Goal: Task Accomplishment & Management: Use online tool/utility

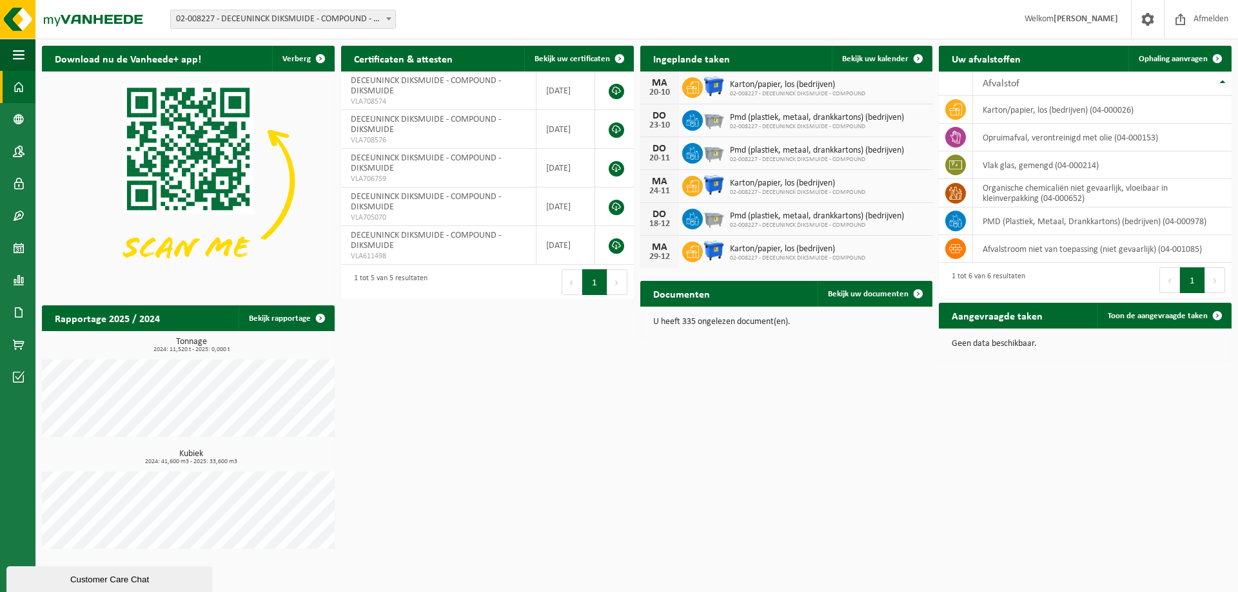
click at [295, 25] on span "02-008227 - DECEUNINCK DIKSMUIDE - COMPOUND - DIKSMUIDE" at bounding box center [283, 19] width 224 height 18
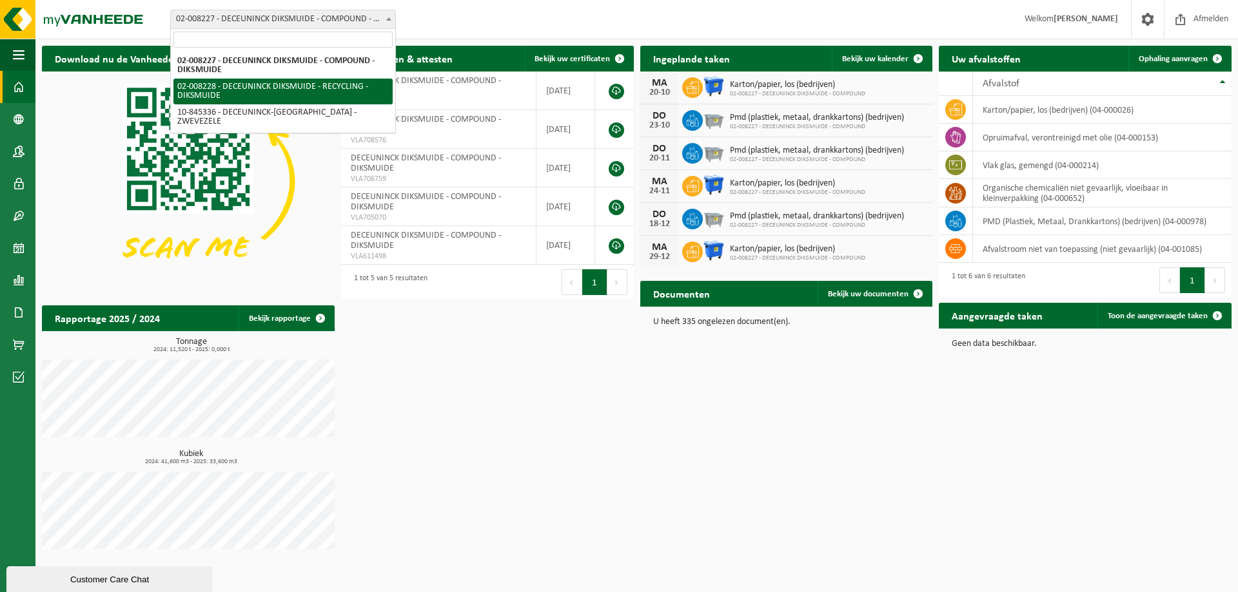
select select "1119"
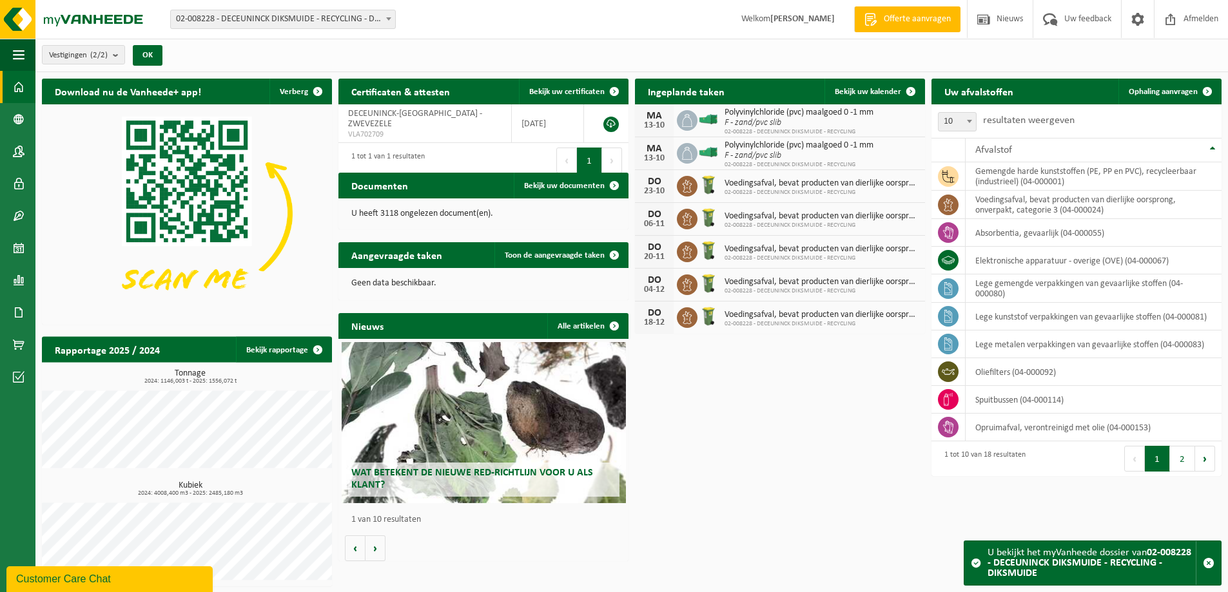
click at [262, 25] on span "02-008228 - DECEUNINCK DIKSMUIDE - RECYCLING - DIKSMUIDE" at bounding box center [283, 19] width 224 height 18
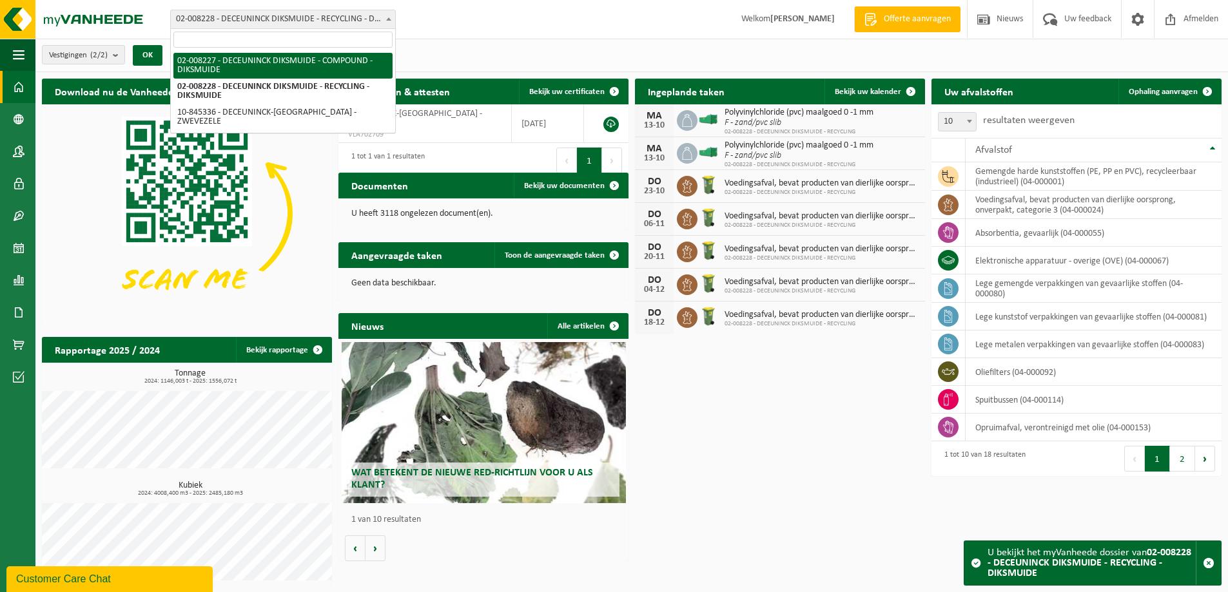
select select "1118"
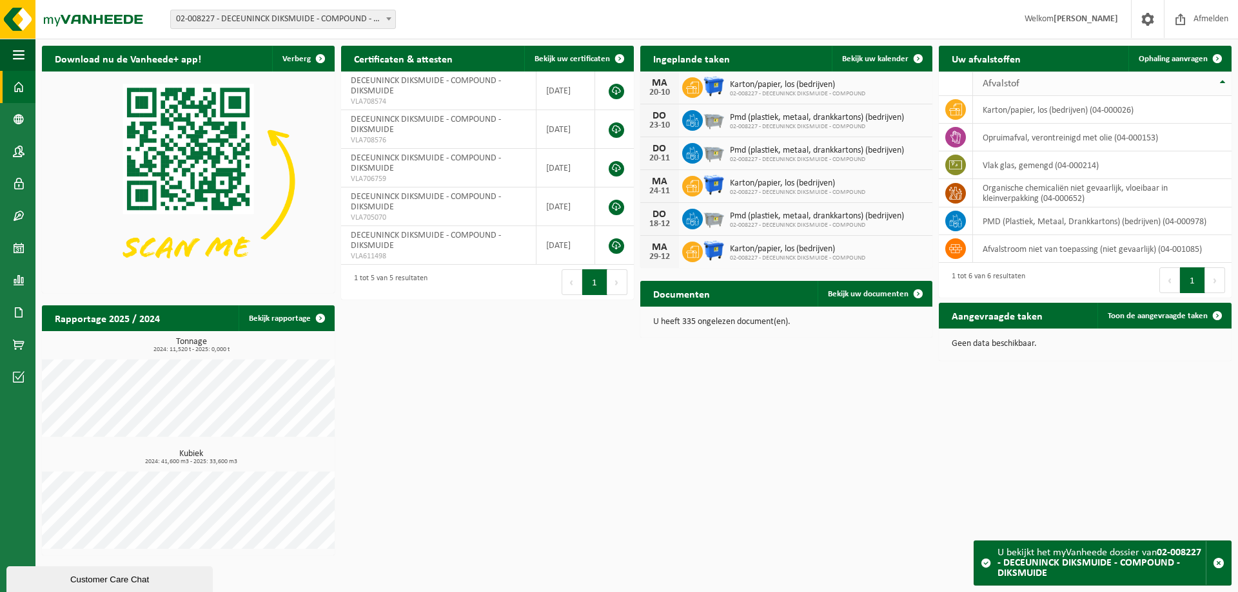
drag, startPoint x: 1167, startPoint y: 62, endPoint x: 1152, endPoint y: 72, distance: 18.6
click at [1167, 61] on span "Ophaling aanvragen" at bounding box center [1172, 59] width 69 height 8
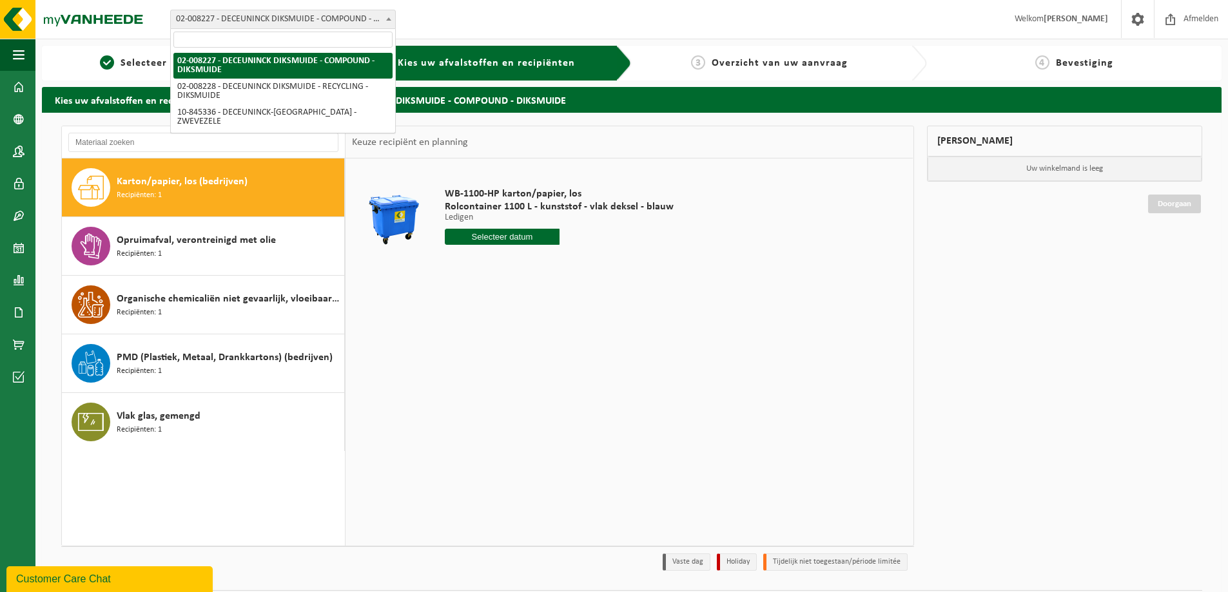
click at [336, 21] on span "02-008227 - DECEUNINCK DIKSMUIDE - COMPOUND - DIKSMUIDE" at bounding box center [283, 19] width 224 height 18
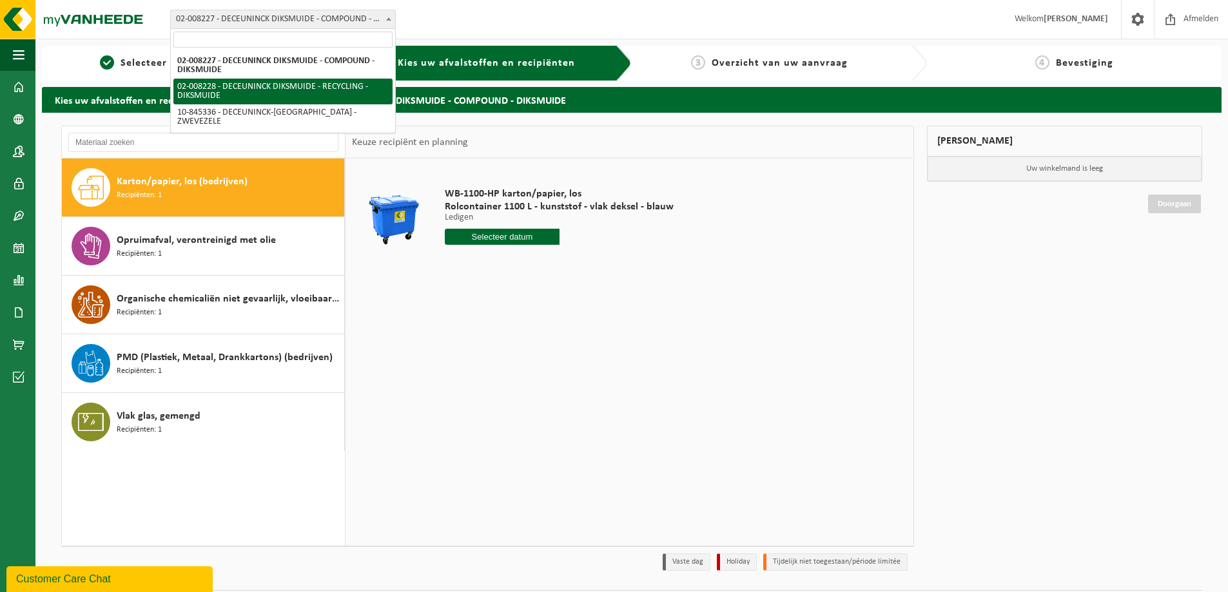
select select "1119"
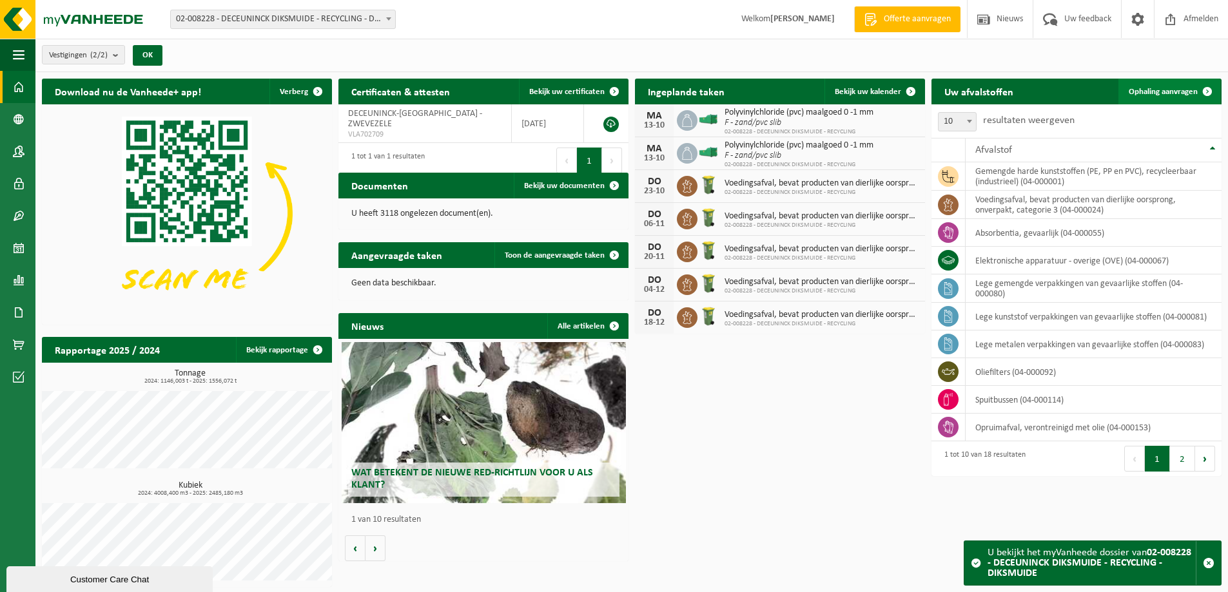
click at [1171, 88] on span "Ophaling aanvragen" at bounding box center [1163, 92] width 69 height 8
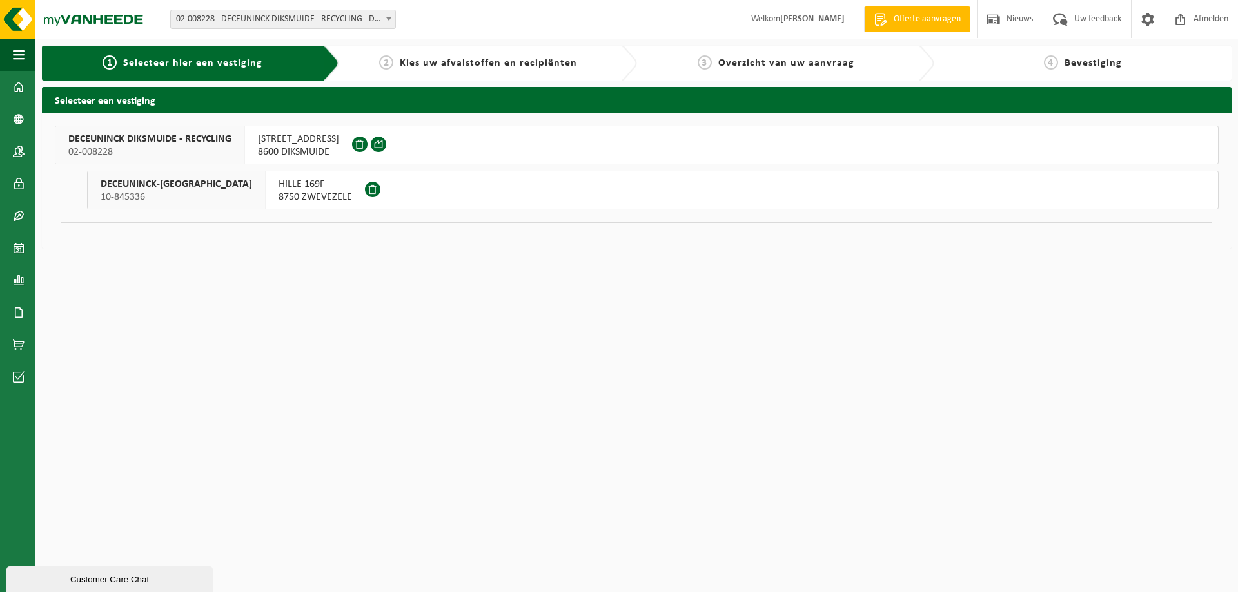
click at [186, 153] on span "02-008228" at bounding box center [149, 152] width 163 height 13
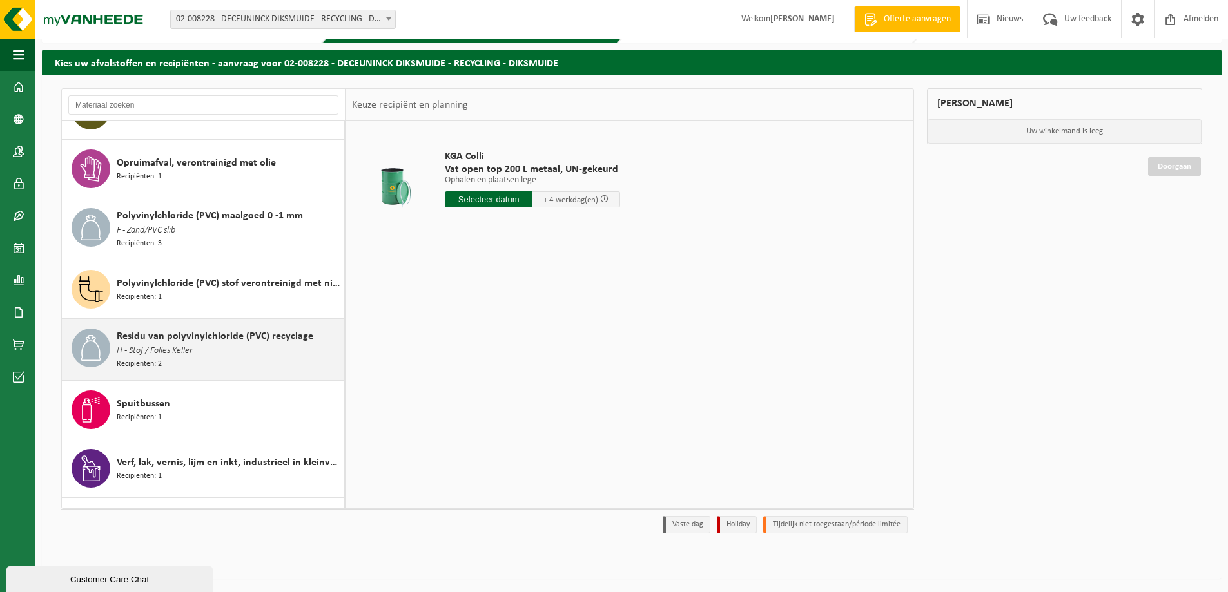
scroll to position [516, 0]
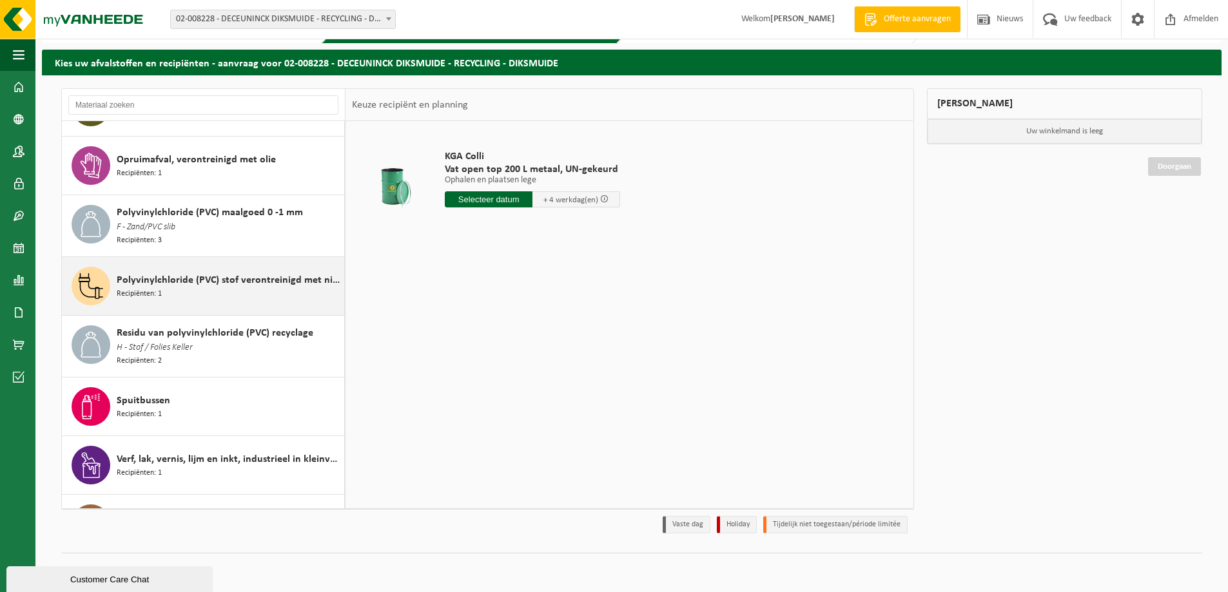
click at [240, 276] on span "Polyvinylchloride (PVC) stof verontreinigd met niet gevaarlijke producten" at bounding box center [229, 280] width 224 height 15
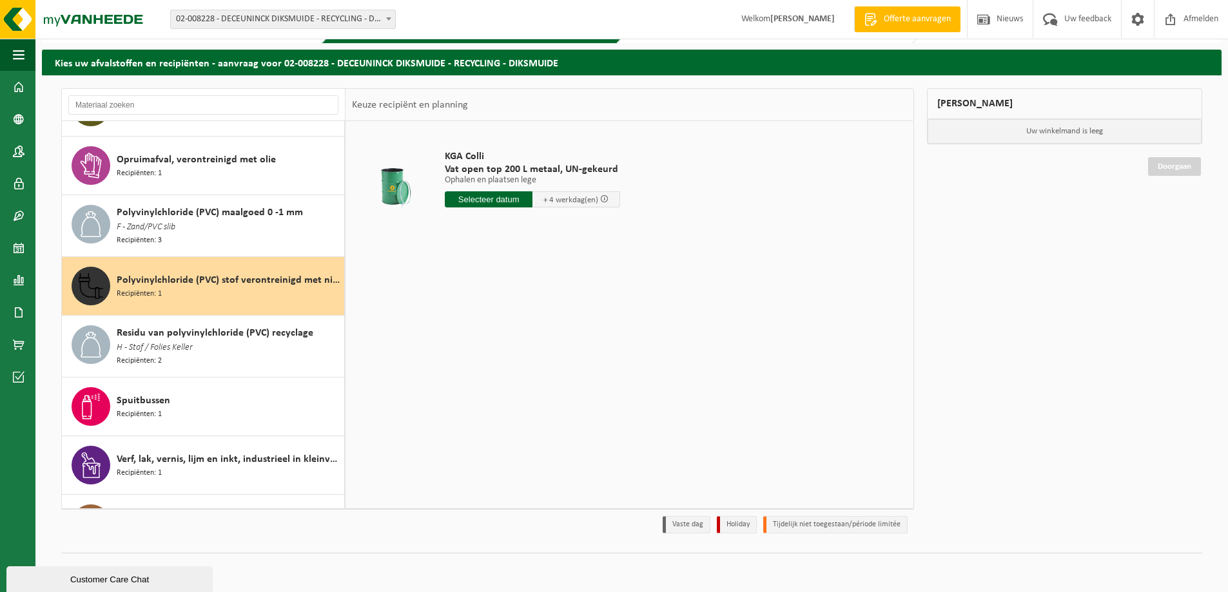
scroll to position [554, 0]
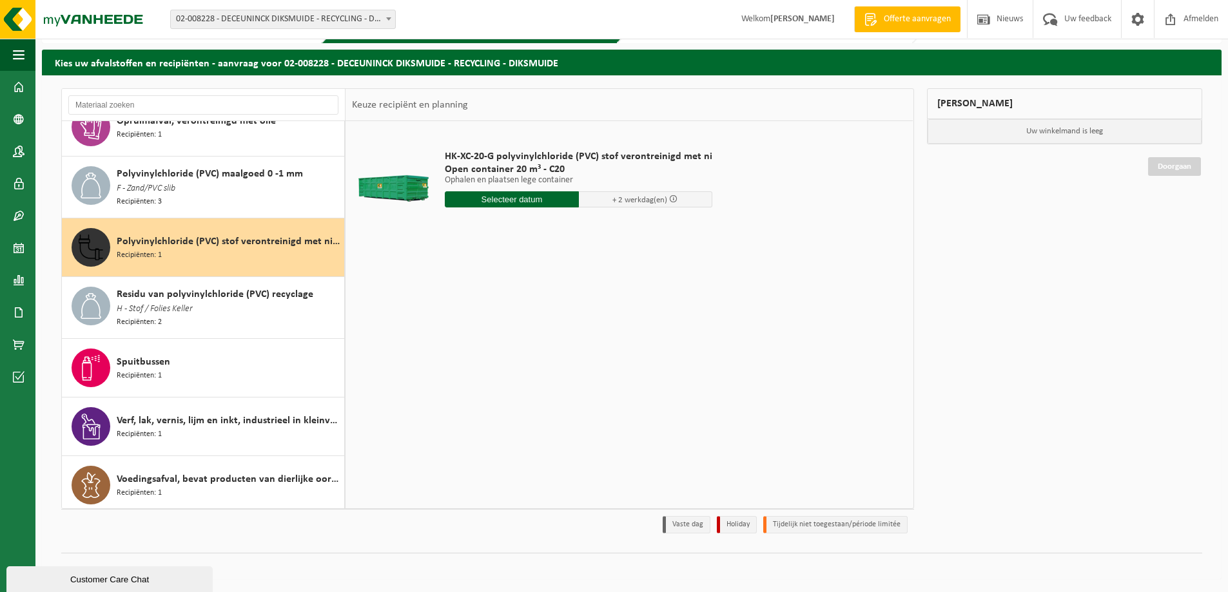
click at [550, 198] on input "text" at bounding box center [512, 199] width 134 height 16
click at [481, 313] on div "14" at bounding box center [479, 314] width 23 height 21
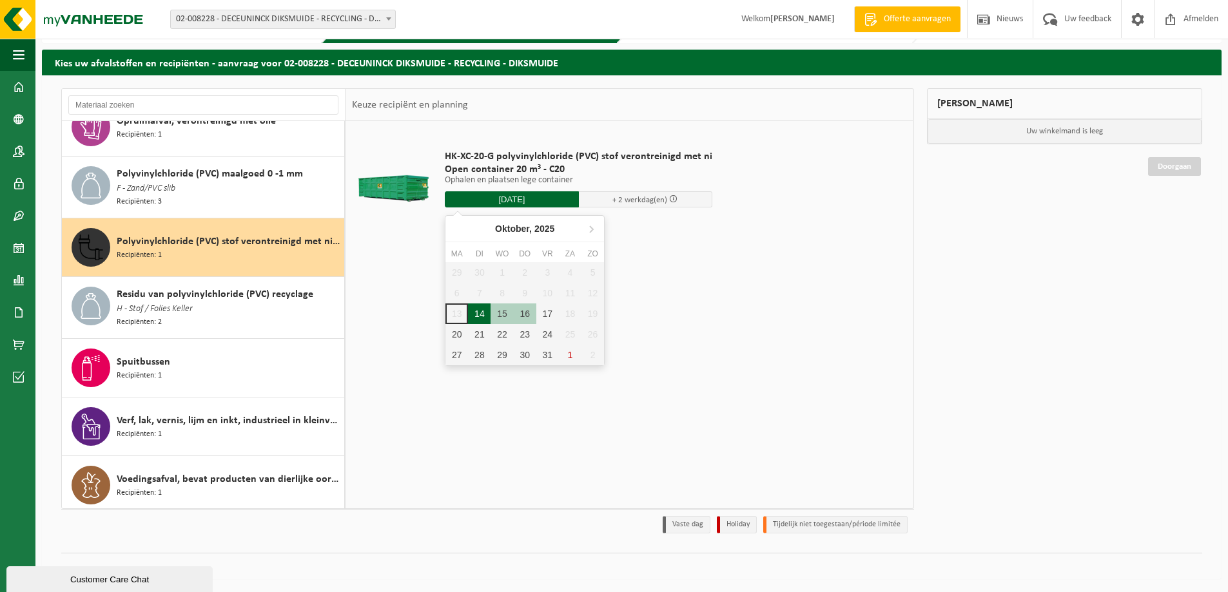
type input "Van [DATE]"
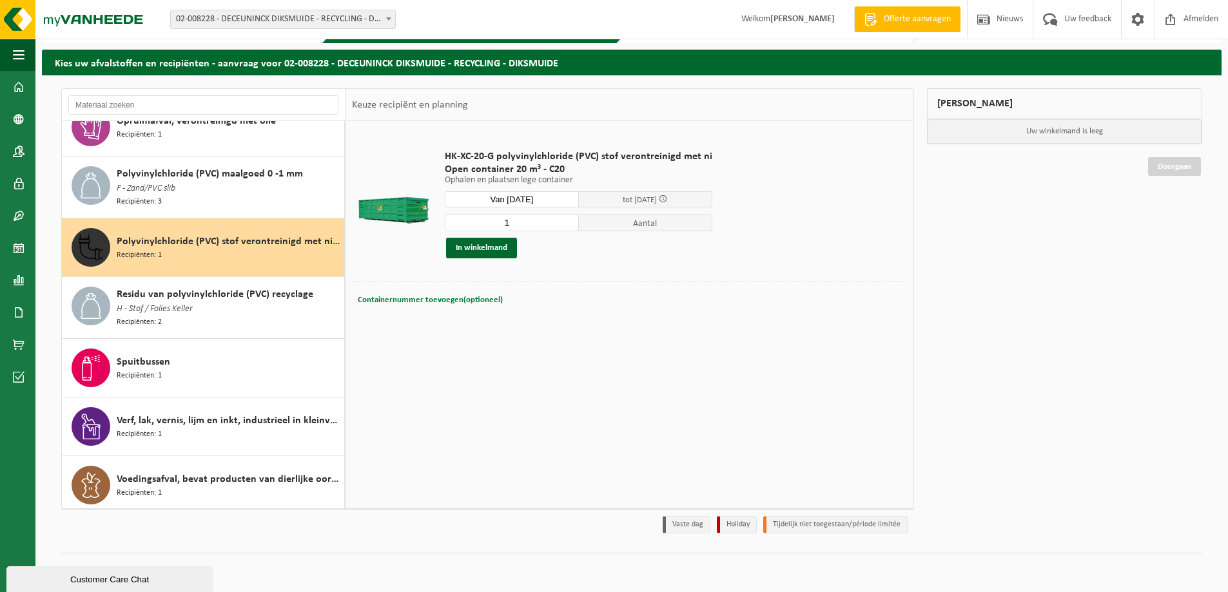
click at [451, 304] on span "Containernummer toevoegen(optioneel)" at bounding box center [430, 300] width 145 height 8
click at [496, 291] on input "text" at bounding box center [538, 299] width 271 height 17
type input "C20-1525"
click at [471, 253] on button "In winkelmand" at bounding box center [481, 248] width 71 height 21
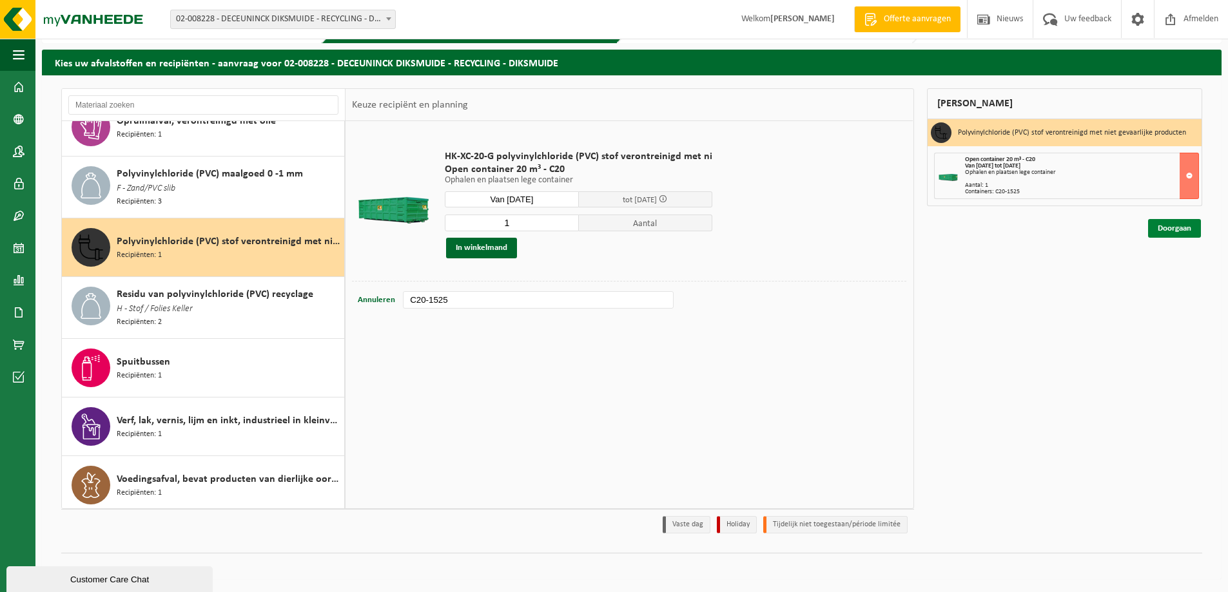
click at [1173, 229] on link "Doorgaan" at bounding box center [1174, 228] width 53 height 19
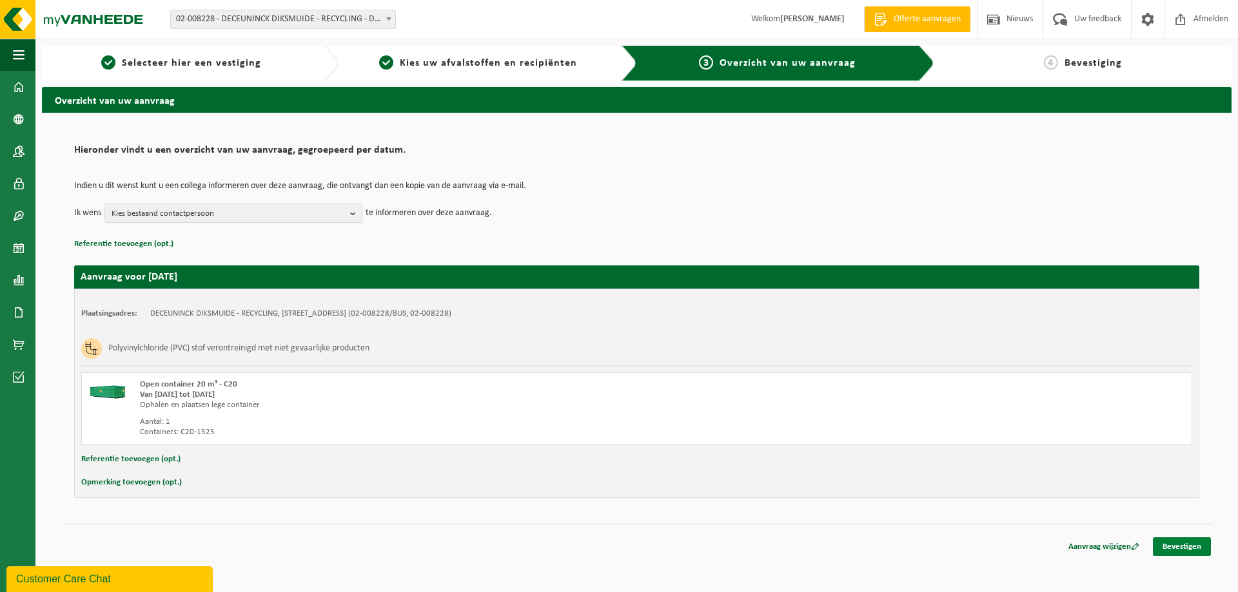
click at [1173, 545] on link "Bevestigen" at bounding box center [1182, 547] width 58 height 19
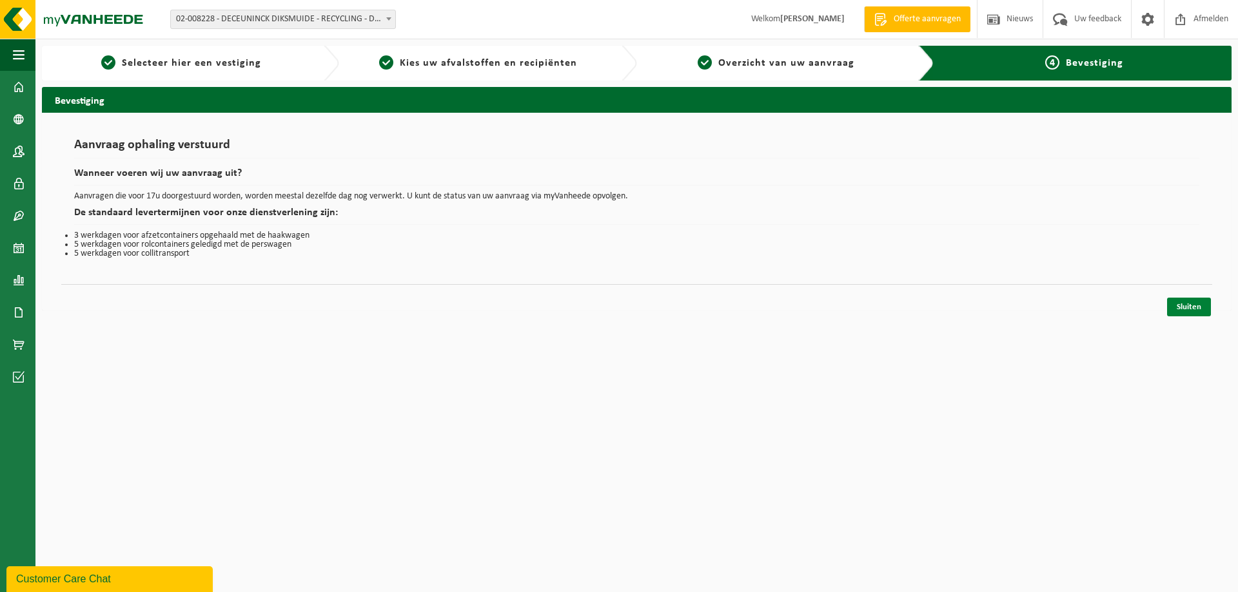
click at [1183, 309] on link "Sluiten" at bounding box center [1189, 307] width 44 height 19
